Goal: Task Accomplishment & Management: Complete application form

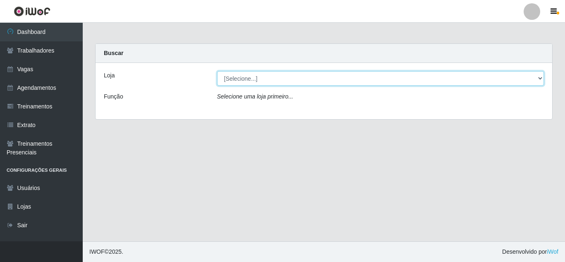
click at [252, 80] on select "[Selecione...] Hiper Queiroz - [GEOGRAPHIC_DATA] [GEOGRAPHIC_DATA] [GEOGRAPHIC_…" at bounding box center [380, 78] width 327 height 14
select select "464"
click at [217, 71] on select "[Selecione...] Hiper Queiroz - [GEOGRAPHIC_DATA] [GEOGRAPHIC_DATA] [GEOGRAPHIC_…" at bounding box center [380, 78] width 327 height 14
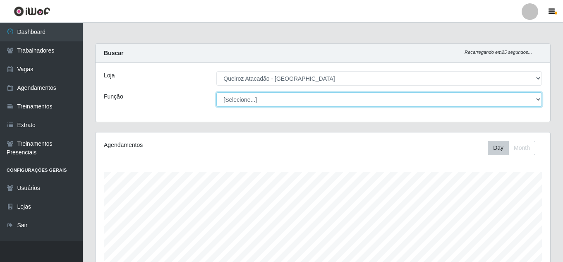
click at [291, 98] on select "[Selecione...] Embalador Embalador + Embalador ++ Operador de Caixa Operador de…" at bounding box center [379, 99] width 326 height 14
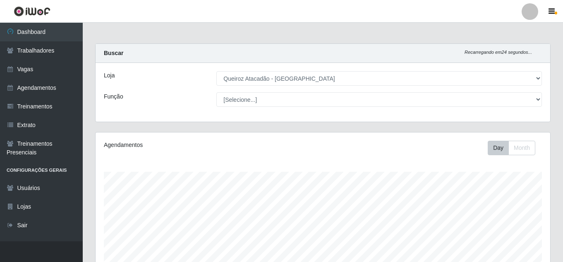
click at [157, 72] on div "Loja" at bounding box center [154, 78] width 113 height 14
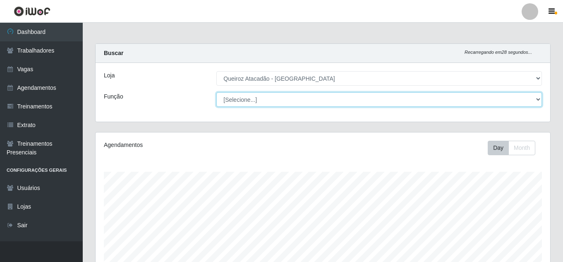
click at [308, 103] on select "[Selecione...] Embalador Embalador + Embalador ++ Operador de Caixa Operador de…" at bounding box center [379, 99] width 326 height 14
click at [216, 92] on select "[Selecione...] Embalador Embalador + Embalador ++ Operador de Caixa Operador de…" at bounding box center [379, 99] width 326 height 14
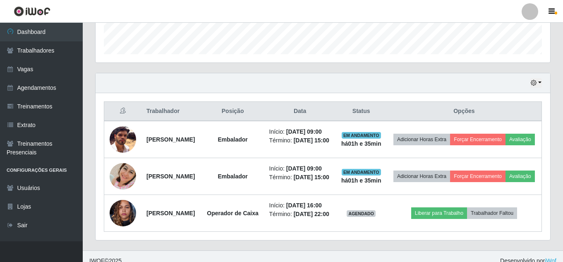
scroll to position [269, 0]
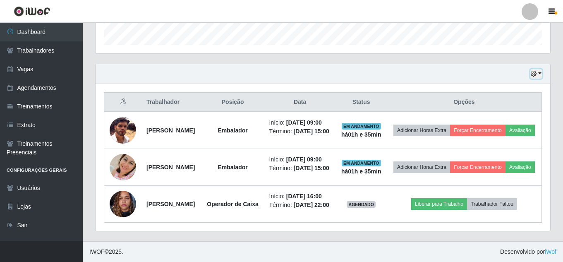
click at [542, 69] on button "button" at bounding box center [537, 74] width 12 height 10
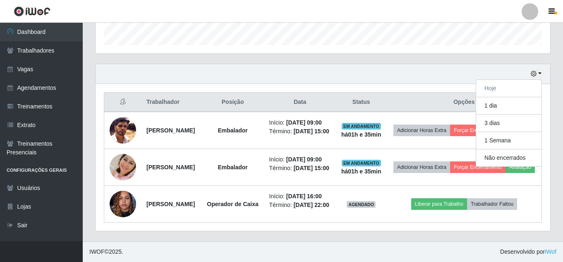
click at [463, 64] on div "Hoje 1 dia 3 dias 1 Semana Não encerrados" at bounding box center [323, 74] width 455 height 20
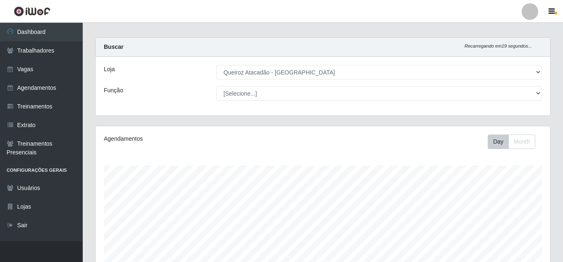
scroll to position [0, 0]
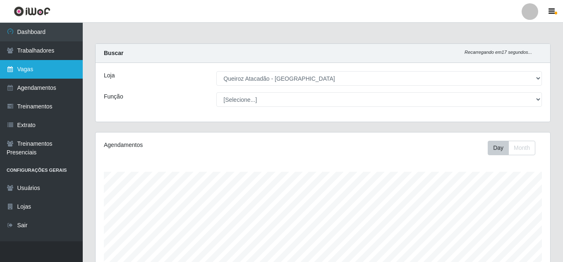
click at [25, 70] on link "Vagas" at bounding box center [41, 69] width 83 height 19
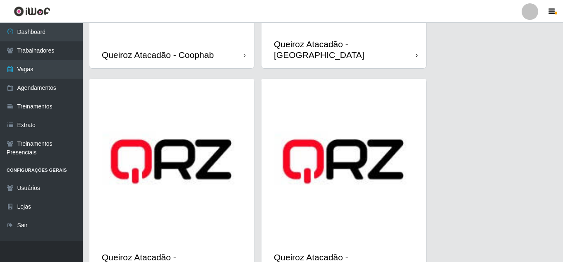
scroll to position [428, 0]
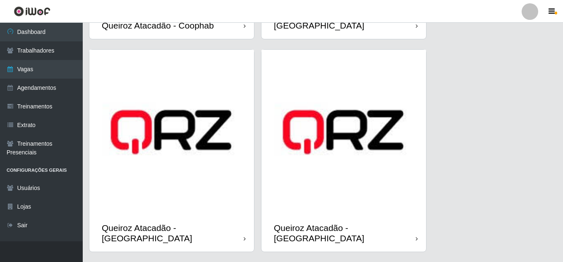
click at [325, 185] on img at bounding box center [344, 132] width 165 height 165
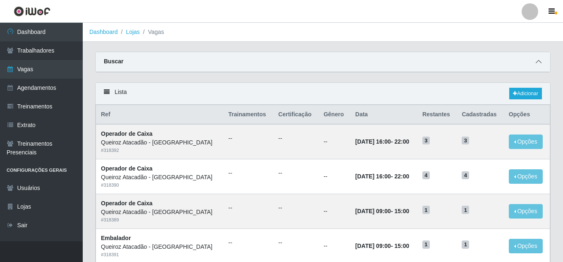
click at [538, 62] on icon at bounding box center [539, 62] width 6 height 6
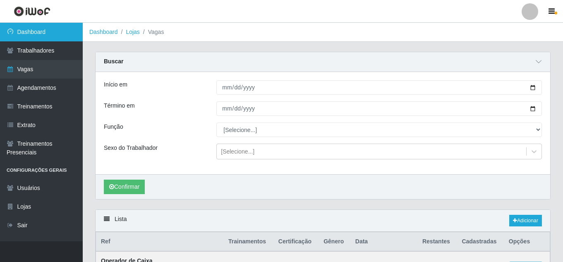
click at [30, 36] on link "Dashboard" at bounding box center [41, 32] width 83 height 19
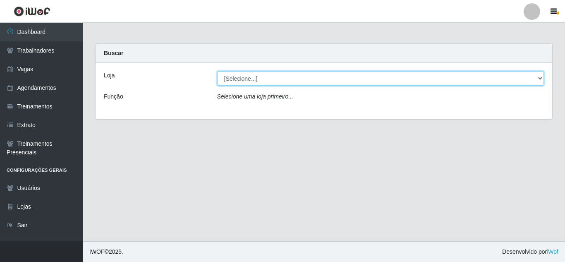
click at [265, 79] on select "[Selecione...] Hiper Queiroz - [GEOGRAPHIC_DATA] [GEOGRAPHIC_DATA] [GEOGRAPHIC_…" at bounding box center [380, 78] width 327 height 14
select select "464"
click at [217, 71] on select "[Selecione...] Hiper Queiroz - [GEOGRAPHIC_DATA] [GEOGRAPHIC_DATA] [GEOGRAPHIC_…" at bounding box center [380, 78] width 327 height 14
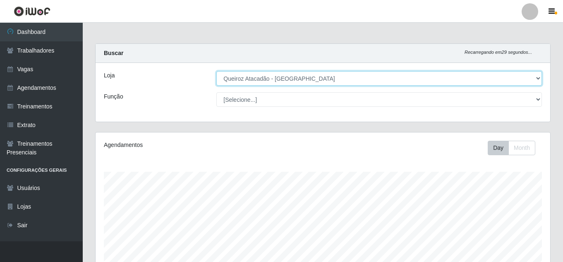
scroll to position [172, 455]
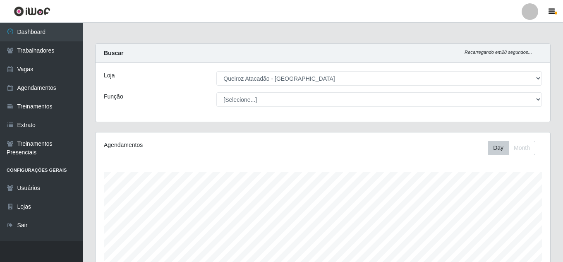
click at [525, 91] on div "Loja [Selecione...] Hiper Queiroz - [GEOGRAPHIC_DATA] Queiroz [GEOGRAPHIC_DATA]…" at bounding box center [323, 92] width 455 height 59
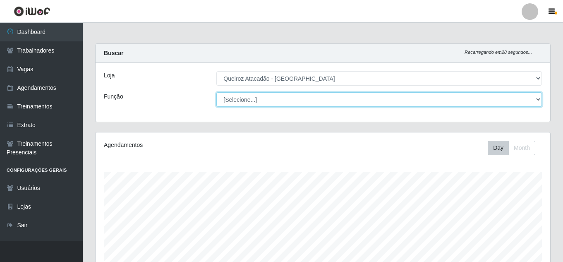
click at [530, 97] on select "[Selecione...] Embalador Embalador + Embalador ++ Operador de Caixa Operador de…" at bounding box center [379, 99] width 326 height 14
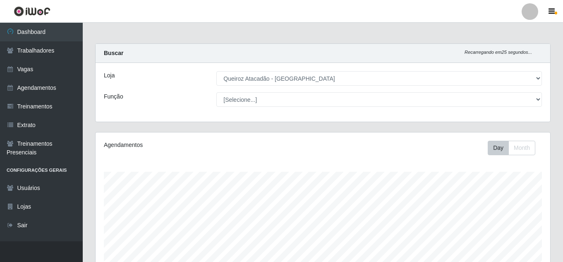
click at [192, 90] on div "Loja [Selecione...] Hiper Queiroz - [GEOGRAPHIC_DATA] Queiroz [GEOGRAPHIC_DATA]…" at bounding box center [323, 92] width 455 height 59
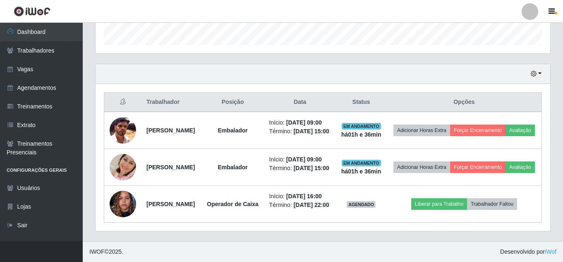
scroll to position [269, 0]
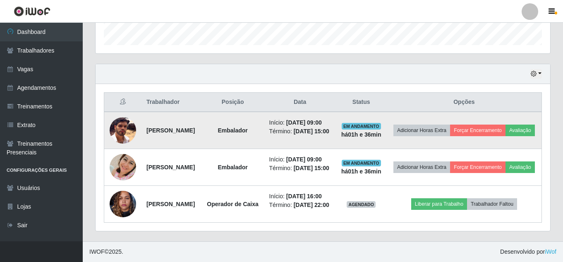
drag, startPoint x: 299, startPoint y: 103, endPoint x: 349, endPoint y: 102, distance: 50.1
click at [336, 112] on td "Início: [DATE] 09:00 Término: [DATE] 15:00" at bounding box center [300, 130] width 72 height 37
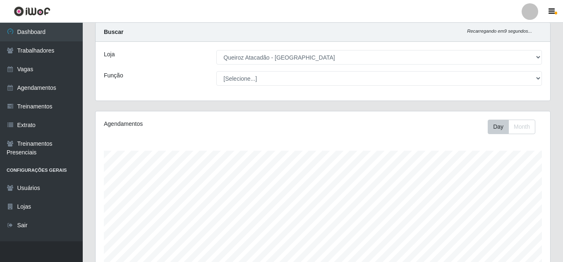
scroll to position [0, 0]
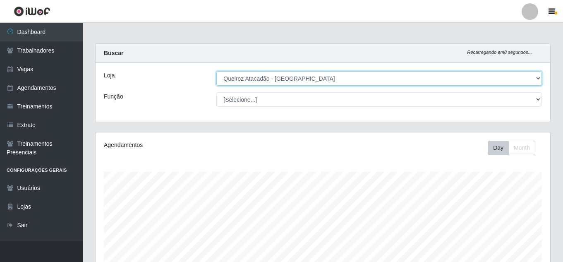
click at [288, 83] on select "[Selecione...] Hiper Queiroz - [GEOGRAPHIC_DATA] [GEOGRAPHIC_DATA] [GEOGRAPHIC_…" at bounding box center [379, 78] width 326 height 14
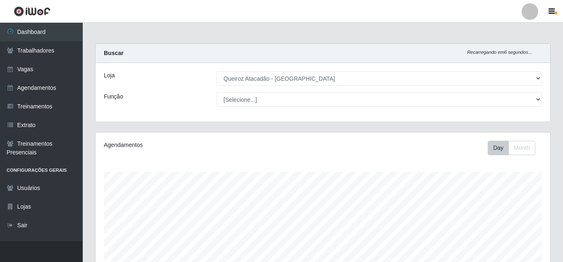
click at [171, 82] on div "Loja" at bounding box center [154, 78] width 113 height 14
click at [26, 71] on link "Vagas" at bounding box center [41, 69] width 83 height 19
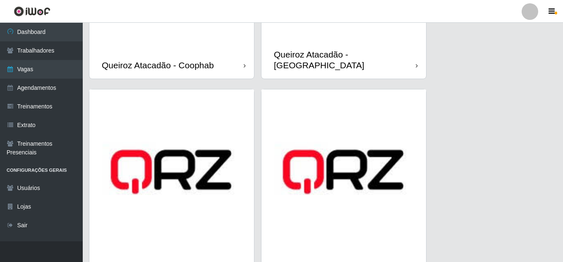
scroll to position [428, 0]
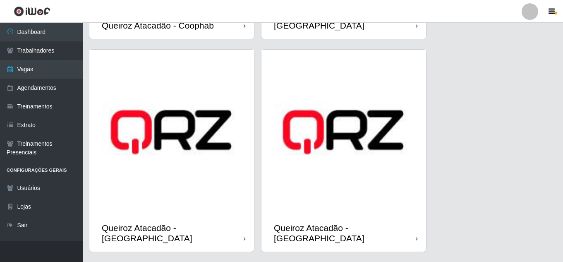
click at [386, 190] on img at bounding box center [344, 132] width 165 height 165
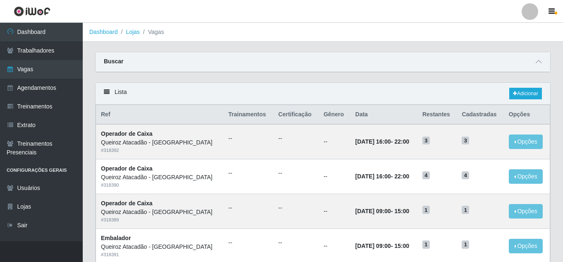
click at [436, 64] on div "Buscar" at bounding box center [323, 62] width 455 height 20
click at [542, 63] on span at bounding box center [539, 62] width 10 height 10
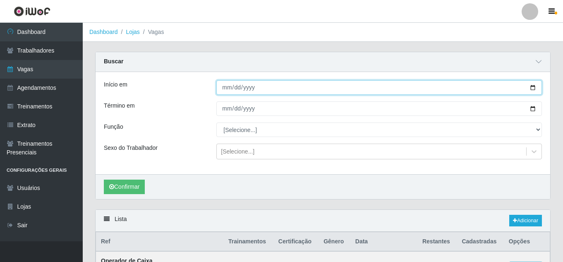
click at [533, 89] on input "Início em" at bounding box center [379, 87] width 326 height 14
click at [530, 90] on input "[DATE]" at bounding box center [379, 87] width 326 height 14
type input "[DATE]"
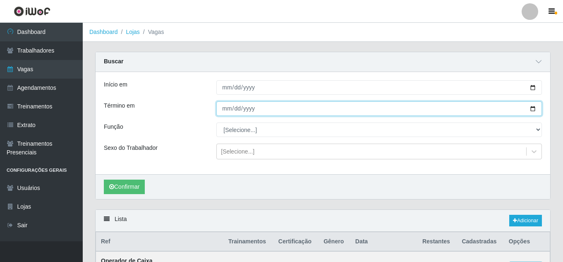
click at [531, 113] on input "Término em" at bounding box center [379, 108] width 326 height 14
click at [536, 110] on input "Término em" at bounding box center [379, 108] width 326 height 14
type input "[DATE]"
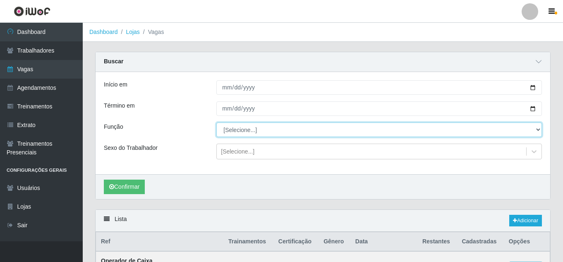
click at [534, 131] on select "[Selecione...] Embalador Embalador + Embalador ++ Operador de Caixa Operador de…" at bounding box center [379, 130] width 326 height 14
click at [536, 131] on select "[Selecione...] Embalador Embalador + Embalador ++ Operador de Caixa Operador de…" at bounding box center [379, 130] width 326 height 14
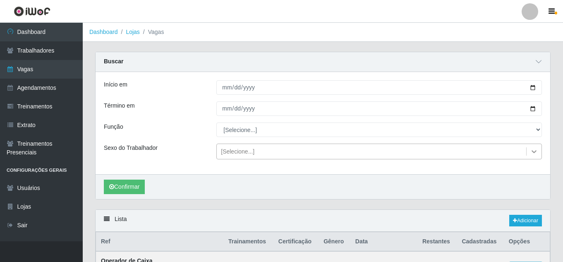
click at [534, 154] on icon at bounding box center [534, 151] width 8 height 8
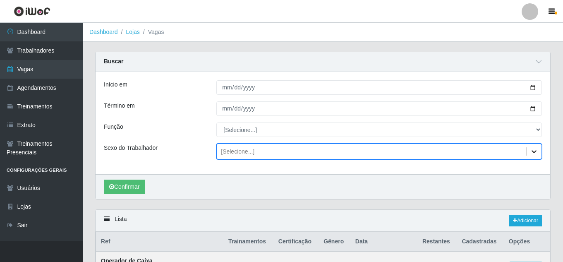
click at [534, 154] on icon at bounding box center [534, 151] width 8 height 8
click at [142, 187] on button "Confirmar" at bounding box center [124, 187] width 41 height 14
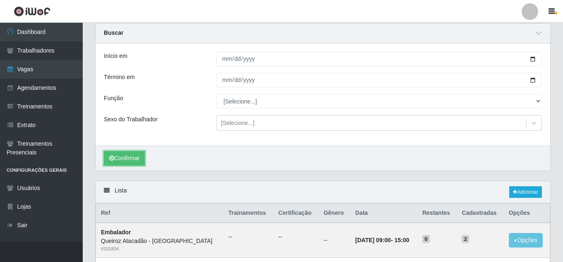
scroll to position [28, 0]
